Goal: Transaction & Acquisition: Book appointment/travel/reservation

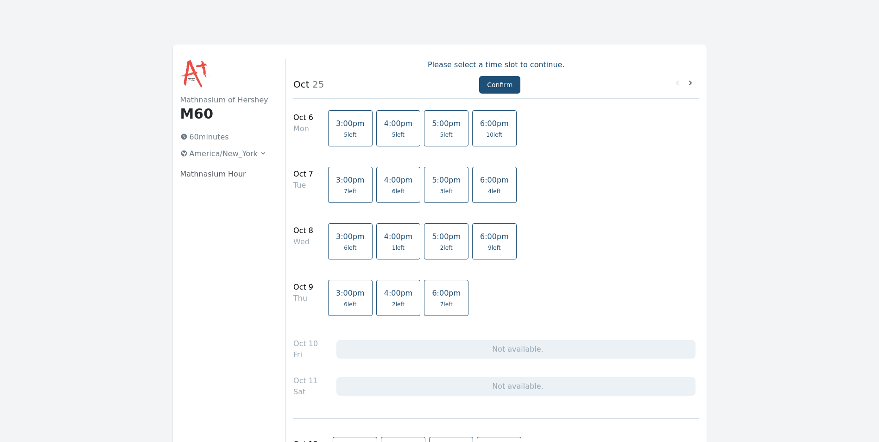
click at [426, 128] on link "5:00pm 5 left" at bounding box center [446, 128] width 44 height 36
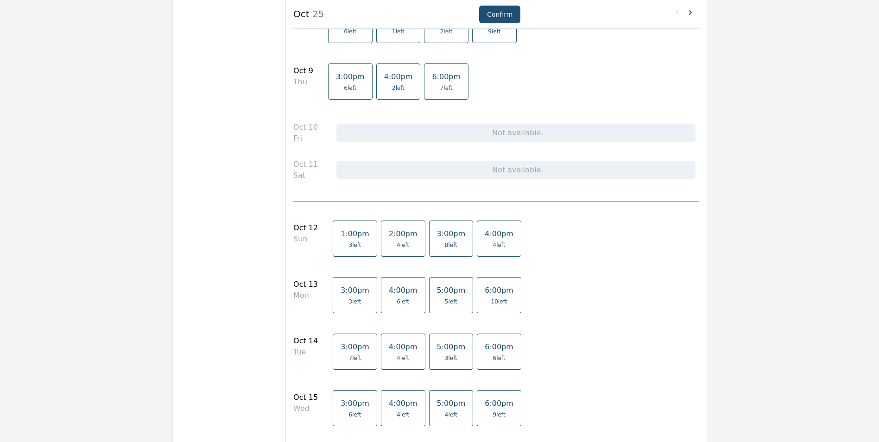
scroll to position [232, 0]
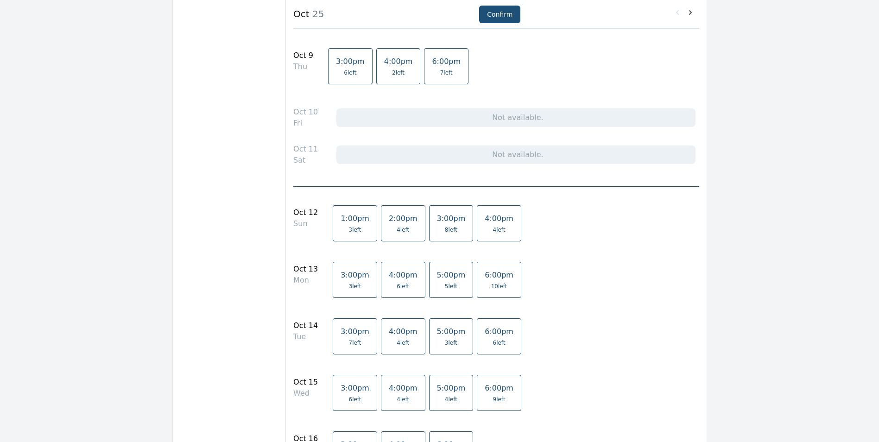
click at [437, 287] on span "5 left" at bounding box center [451, 286] width 29 height 7
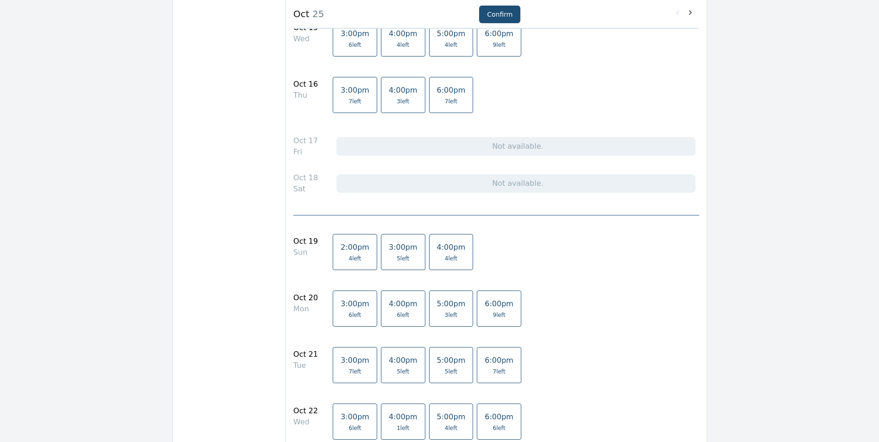
scroll to position [602, 0]
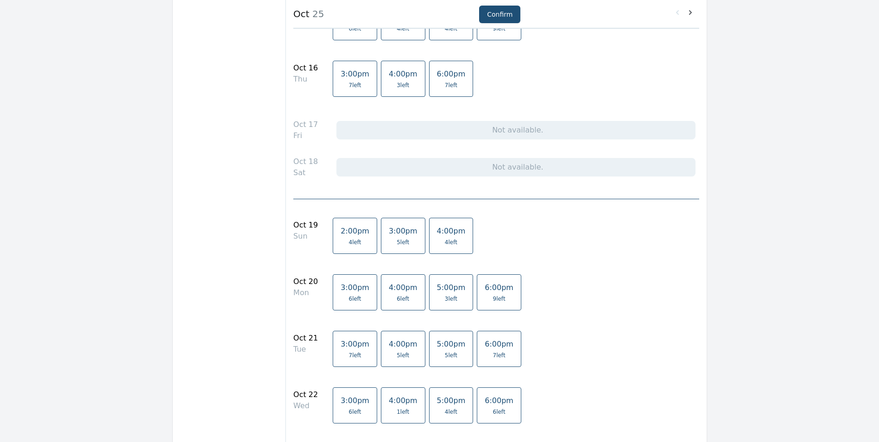
click at [437, 301] on span "3 left" at bounding box center [451, 298] width 29 height 7
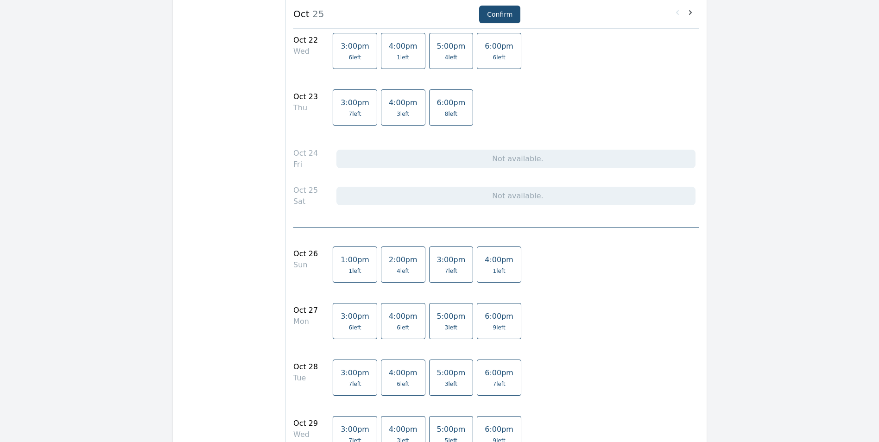
scroll to position [973, 0]
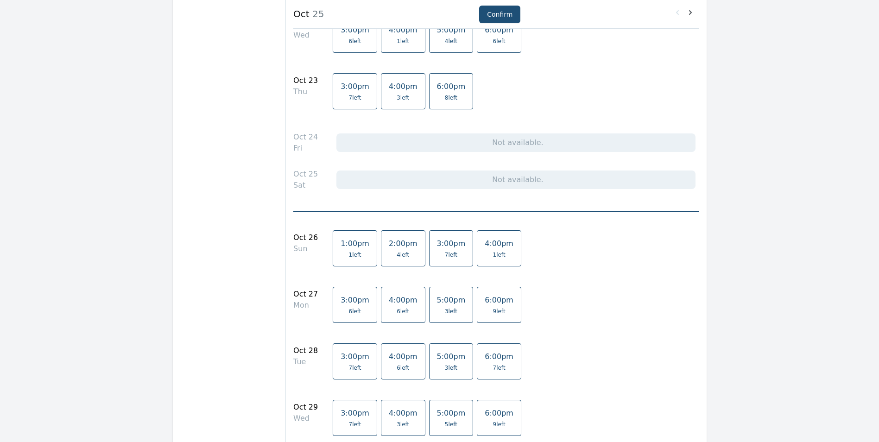
click at [445, 308] on span "3 left" at bounding box center [451, 311] width 13 height 7
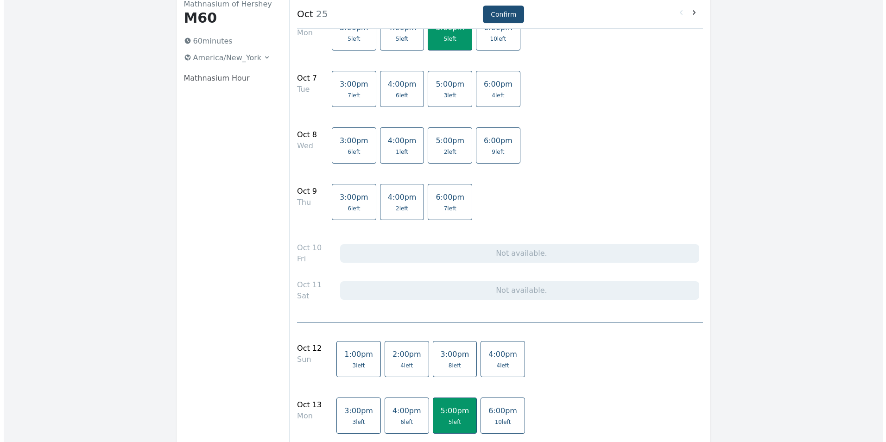
scroll to position [0, 0]
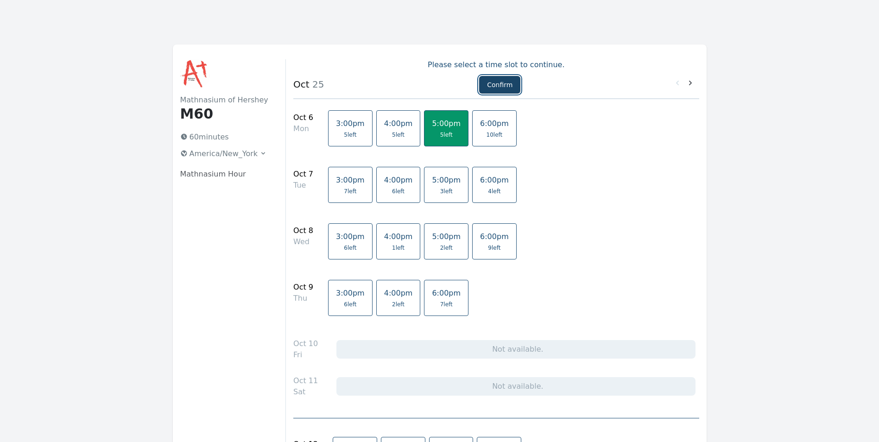
click at [504, 83] on button "Confirm" at bounding box center [499, 85] width 41 height 18
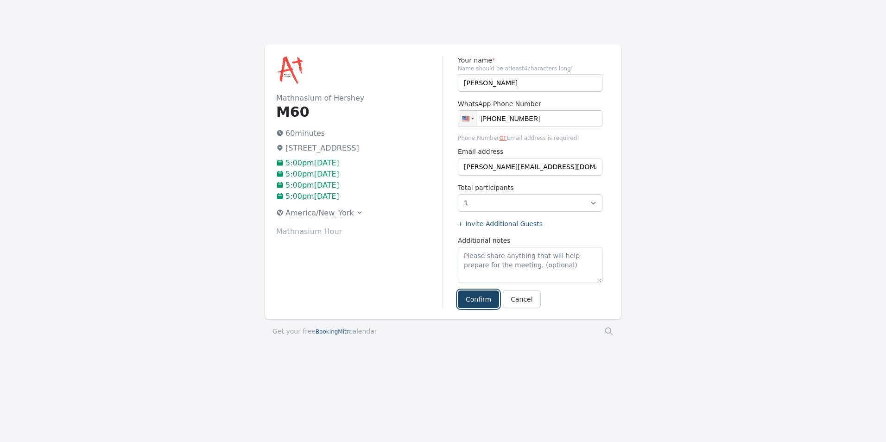
click at [475, 304] on button "Confirm" at bounding box center [478, 299] width 41 height 18
